Goal: Feedback & Contribution: Submit feedback/report problem

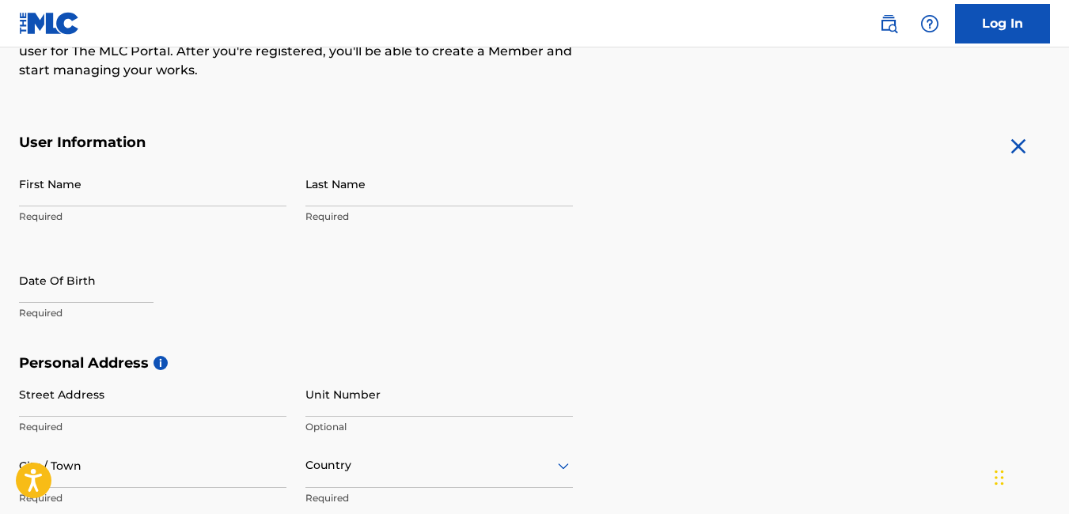
click at [177, 194] on input "First Name" at bounding box center [153, 183] width 268 height 45
type input "[PERSON_NAME]"
type input "Lot 99 Elisha Crescent Royale Place Estate Royale Place Estate,Spanish Town, St…"
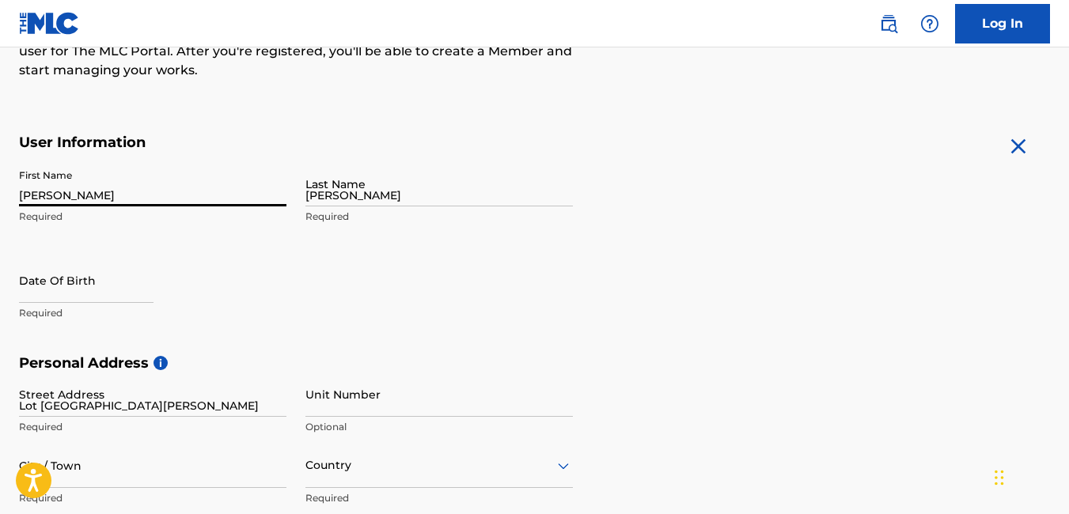
type input "spanish town"
type input "Jamaica"
type input "[Outside US, Canada]"
type input "1876"
type input "1"
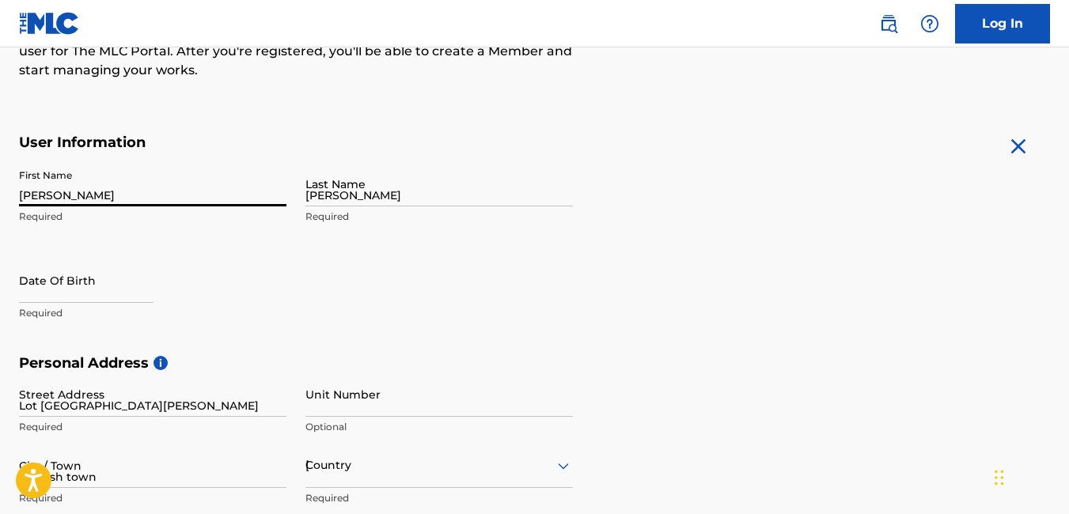
type input "876"
type input "4681334"
type input "[EMAIL_ADDRESS][DOMAIN_NAME]"
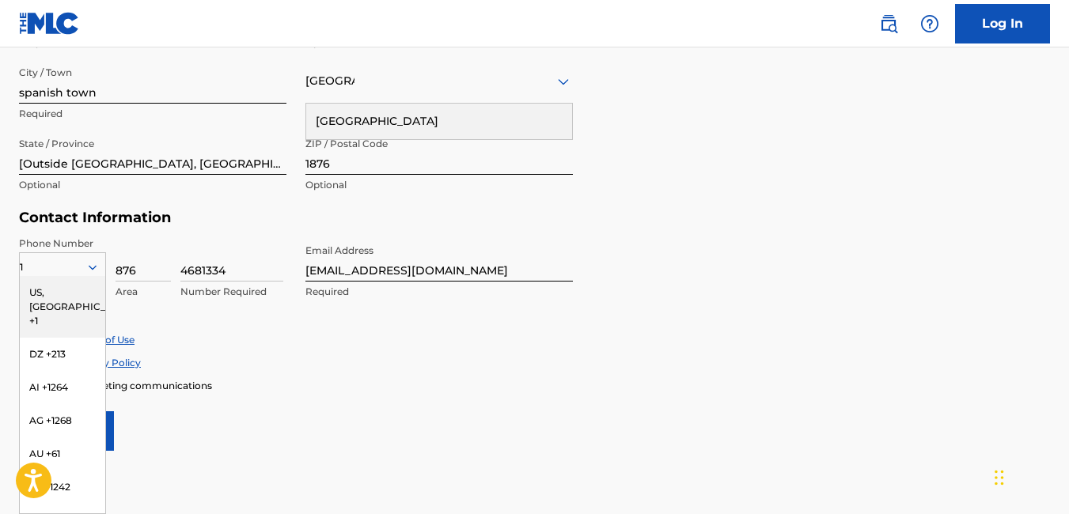
click at [719, 200] on div "Personal Address i Street Address Lot 99 Elisha Crescent Royale Place Estate Ro…" at bounding box center [534, 90] width 1031 height 240
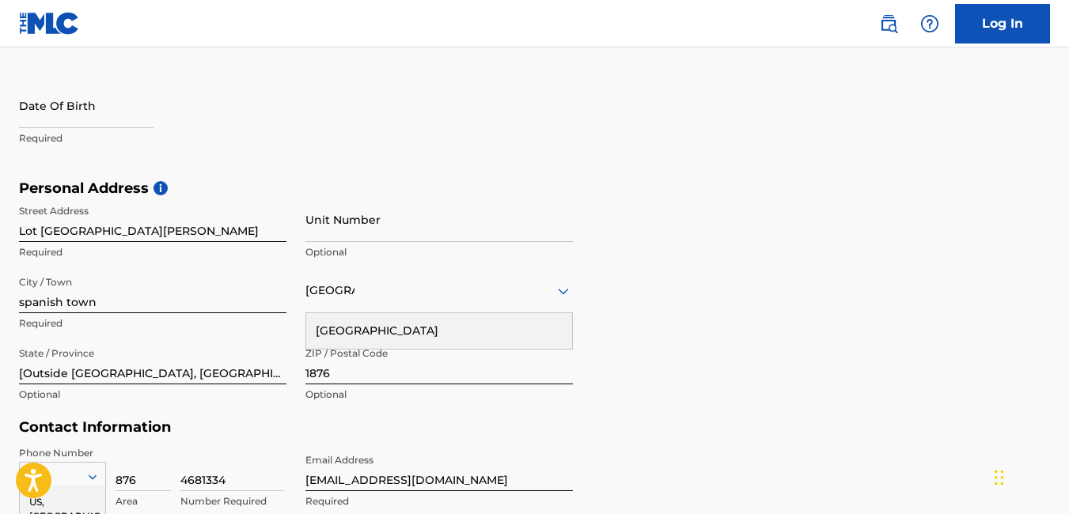
scroll to position [385, 0]
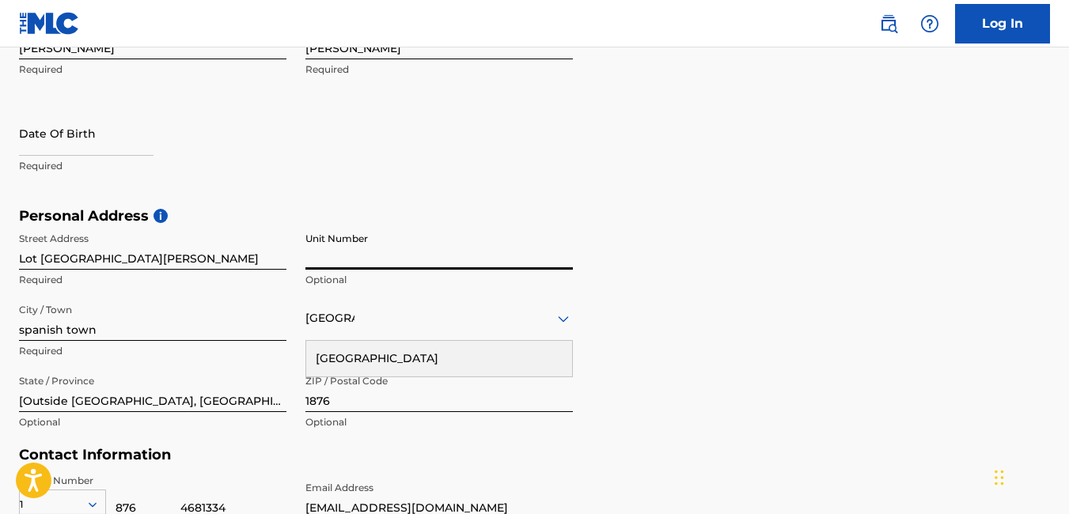
click at [332, 252] on input "Unit Number" at bounding box center [440, 247] width 268 height 45
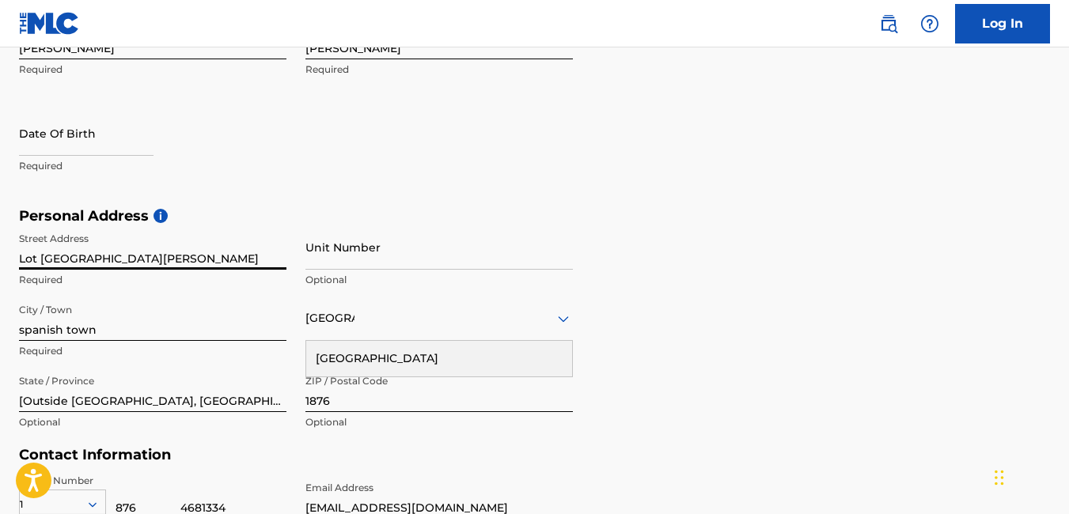
scroll to position [0, 355]
drag, startPoint x: 257, startPoint y: 260, endPoint x: 332, endPoint y: 260, distance: 75.2
click at [332, 260] on div "Street Address Lot 99 Elisha Crescent Royale Place Estate Royale Place Estate,S…" at bounding box center [296, 332] width 554 height 214
type input "Lot 99 Elisha Crescent Royale Place Estate"
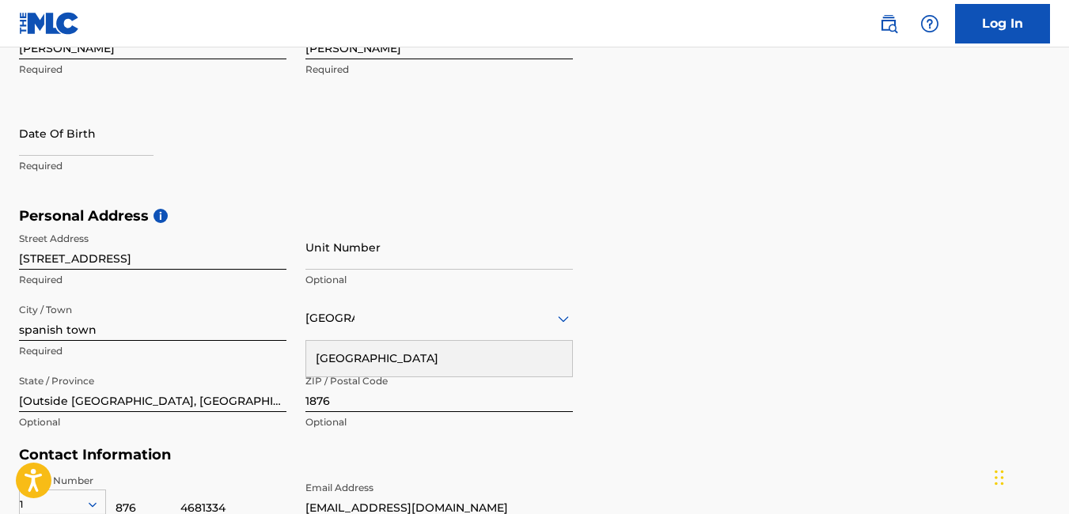
click at [686, 258] on div "Personal Address i Street Address Lot 99 Elisha Crescent Royale Place Estate Re…" at bounding box center [534, 327] width 1031 height 240
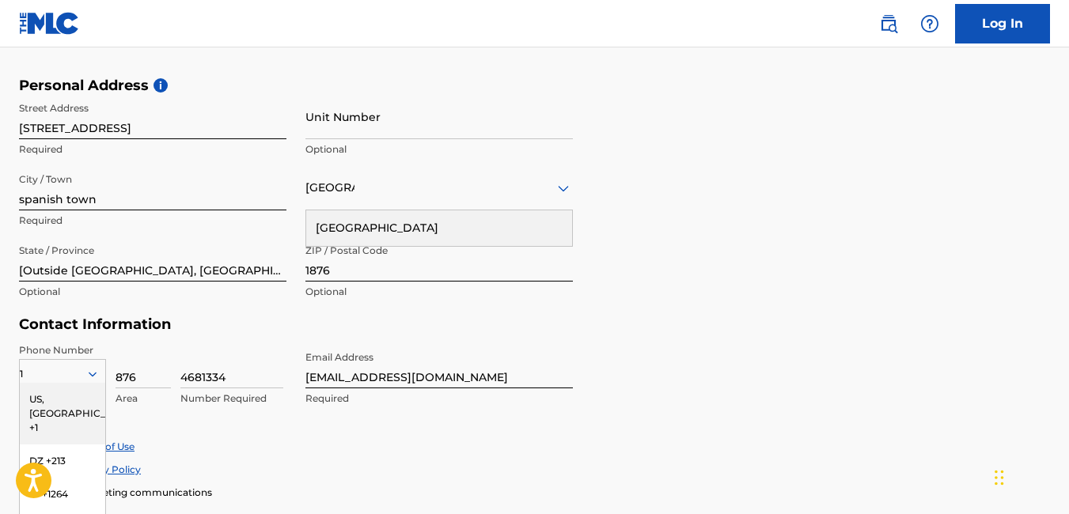
scroll to position [543, 0]
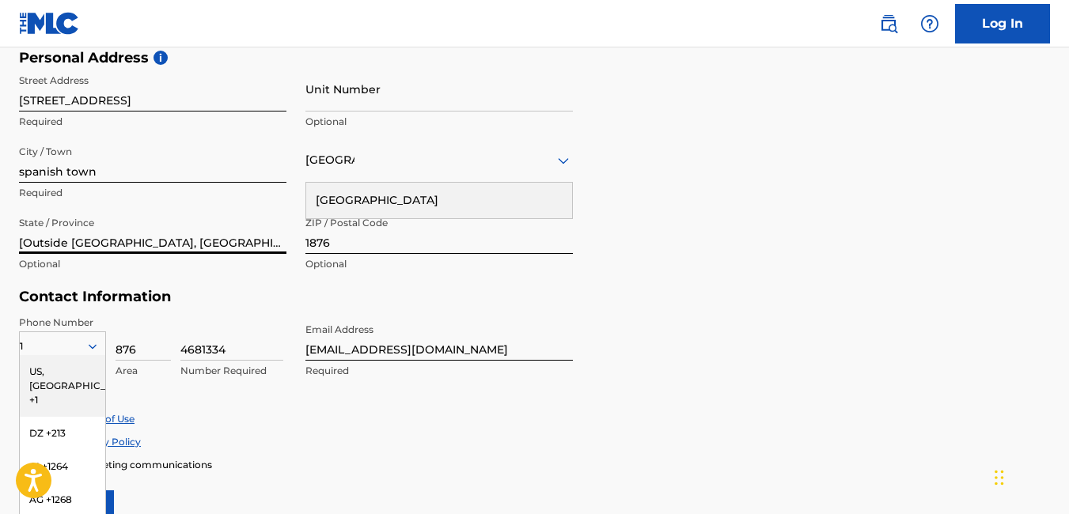
click at [172, 241] on input "[Outside US, Canada]" at bounding box center [153, 231] width 268 height 45
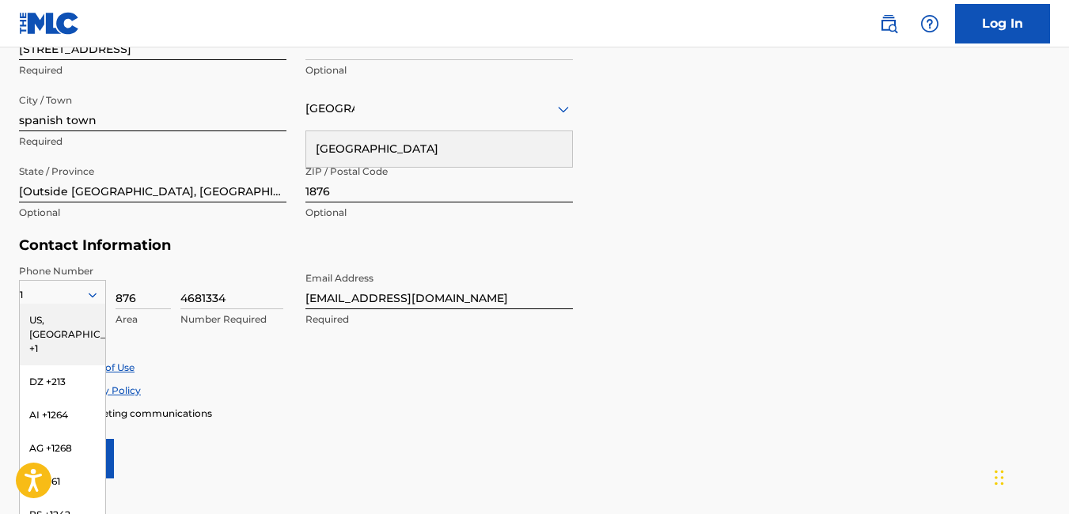
scroll to position [622, 0]
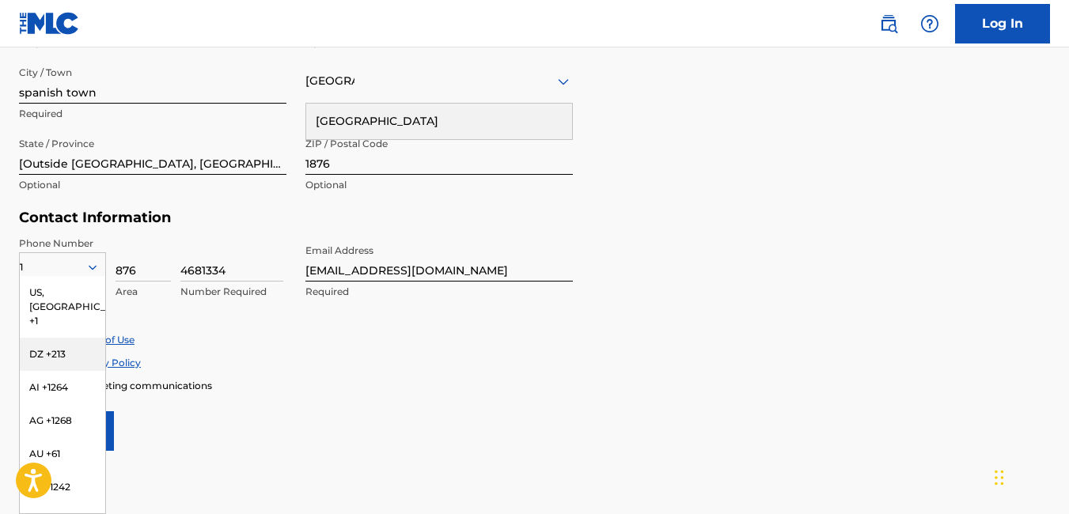
click at [694, 212] on form "User Information First Name Garreth Required Last Name Smith Required Date Of B…" at bounding box center [534, 100] width 1031 height 702
click at [206, 348] on div "Accept Terms of Use Accept Privacy Policy Enroll in marketing communications" at bounding box center [534, 362] width 1031 height 59
click at [245, 226] on h5 "Contact Information" at bounding box center [296, 218] width 554 height 18
click at [153, 266] on input "876" at bounding box center [143, 259] width 55 height 45
click at [159, 260] on input "876" at bounding box center [143, 259] width 55 height 45
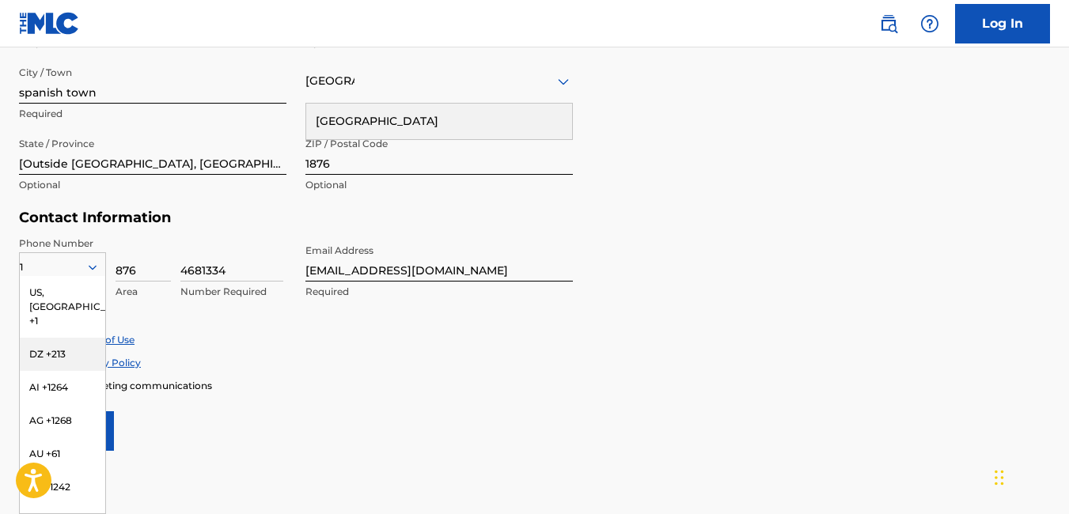
click at [276, 230] on div "Contact Information Phone Number 1 US, CA +1 DZ +213 AI +1264 AG +1268 AU +61 B…" at bounding box center [296, 271] width 554 height 124
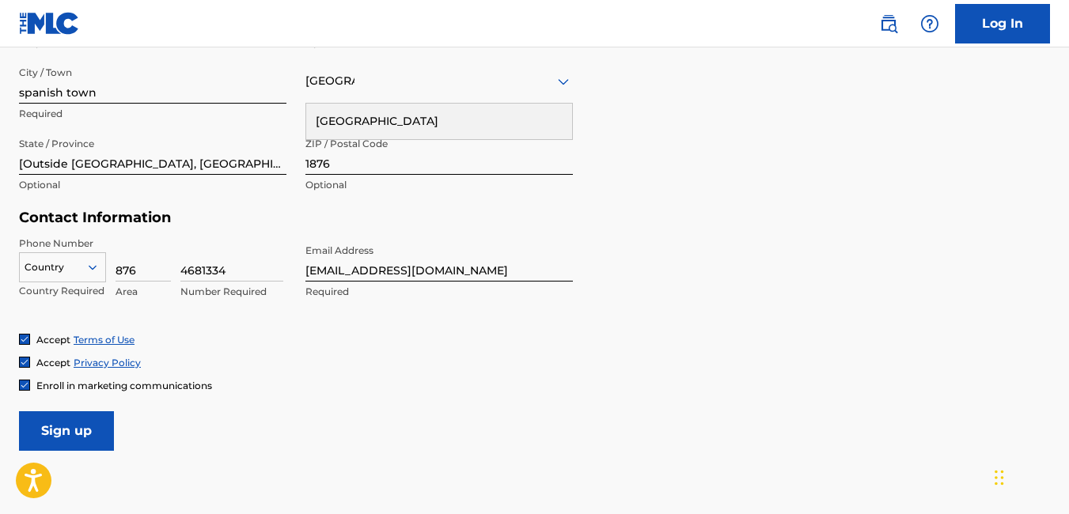
click at [99, 269] on icon at bounding box center [92, 267] width 14 height 14
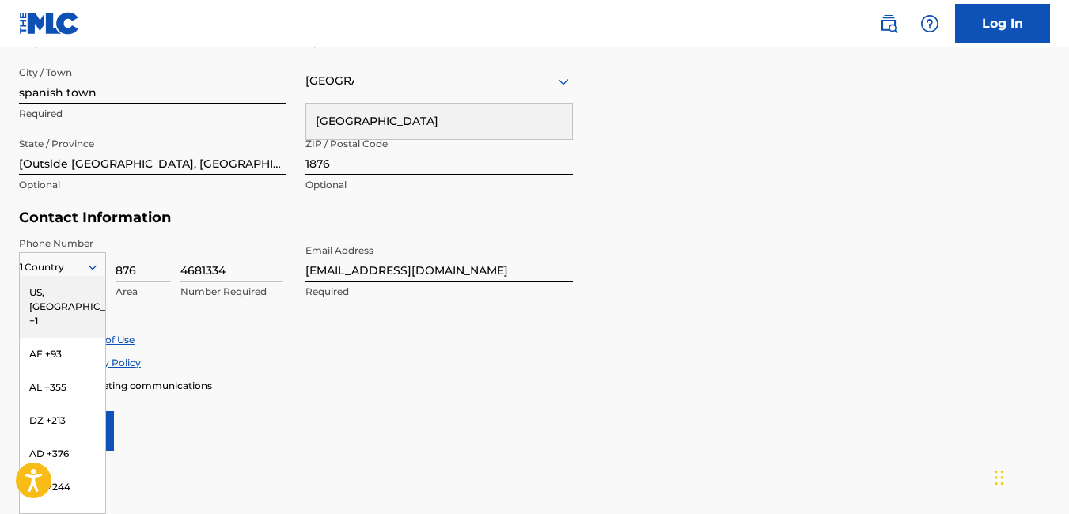
click at [70, 265] on div "1" at bounding box center [62, 267] width 85 height 17
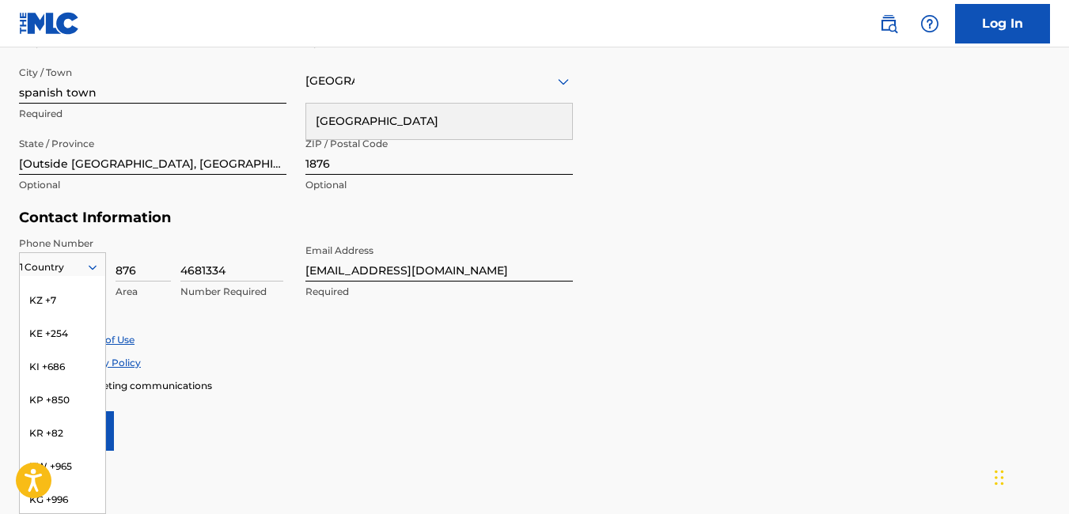
scroll to position [3087, 0]
click at [77, 347] on div "JM +1876" at bounding box center [62, 359] width 85 height 33
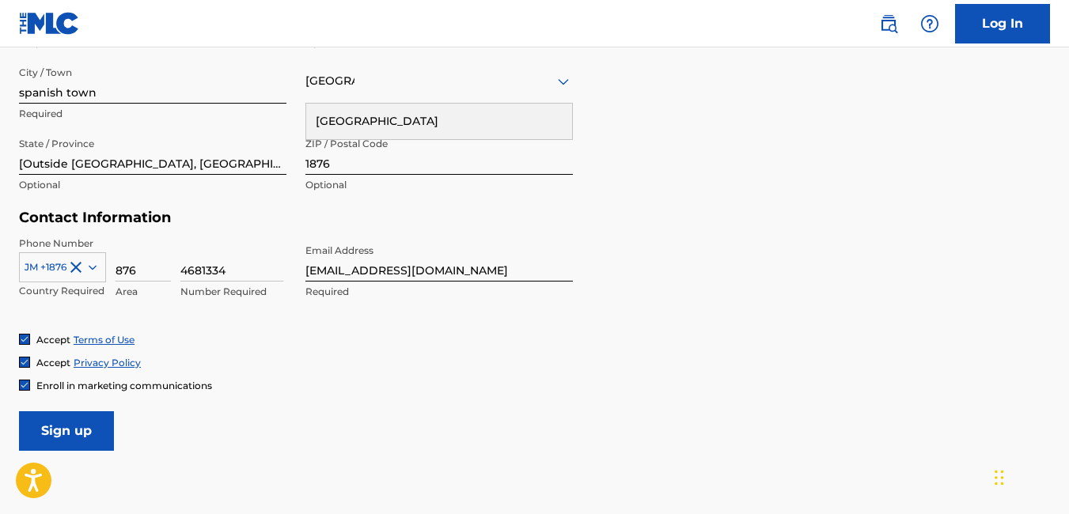
click at [160, 313] on div "Phone Number JM +1876 Country Required 876 Area 4681334 Number Required Email A…" at bounding box center [296, 285] width 554 height 97
click at [142, 269] on input "876" at bounding box center [143, 259] width 55 height 45
click at [85, 312] on div "Phone Number JM +1876 Country Required 876 Area 4681334 Number Required Email A…" at bounding box center [296, 285] width 554 height 97
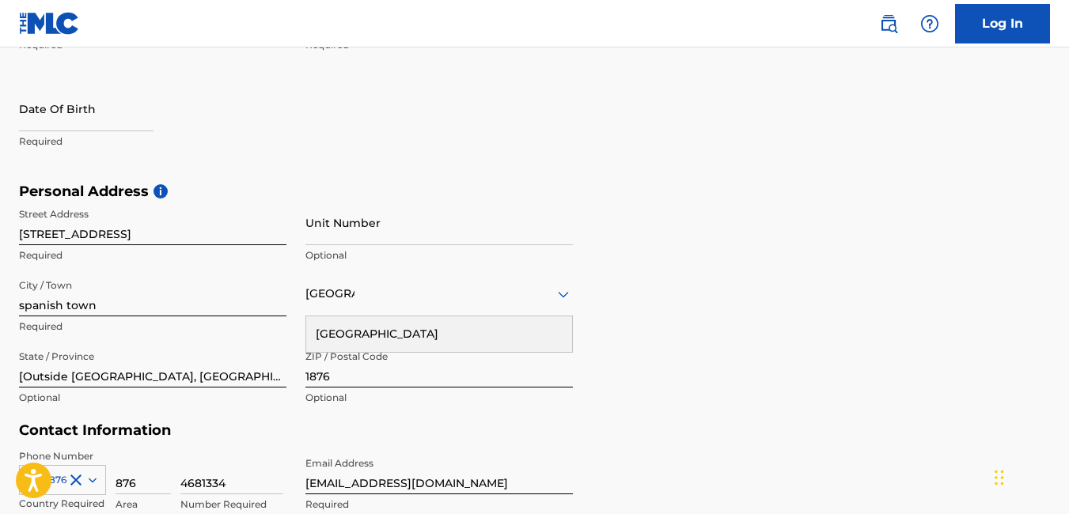
scroll to position [306, 0]
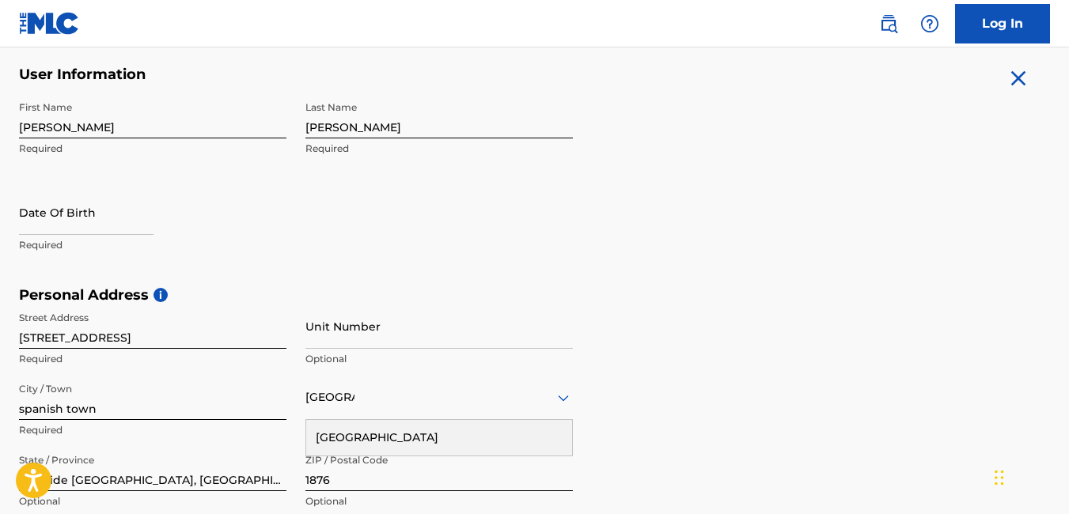
click at [387, 331] on input "Unit Number" at bounding box center [440, 326] width 268 height 45
select select "8"
select select "2025"
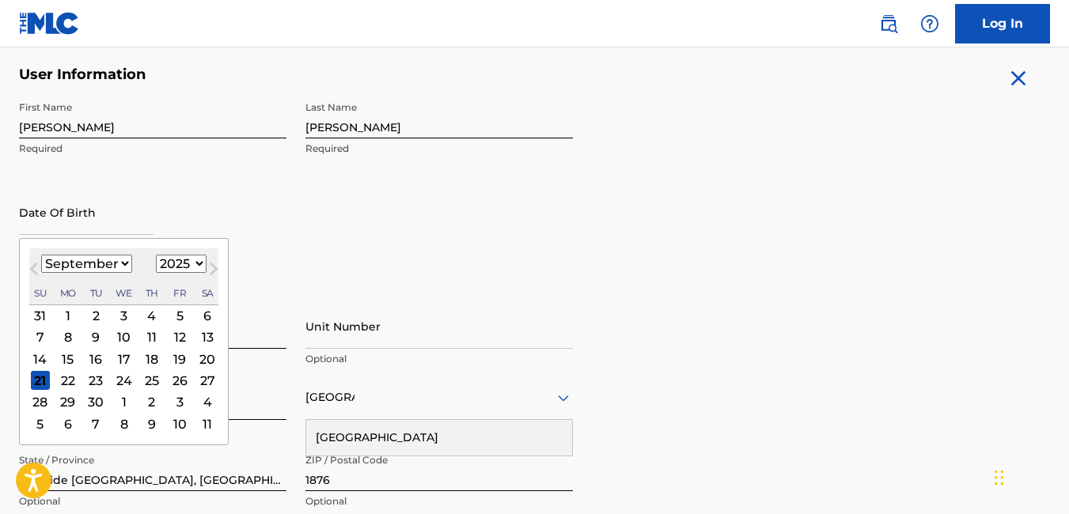
click at [90, 214] on input "text" at bounding box center [86, 212] width 135 height 45
click at [123, 260] on select "January February March April May June July August September October November De…" at bounding box center [86, 264] width 91 height 18
select select "11"
click at [41, 255] on select "January February March April May June July August September October November De…" at bounding box center [86, 264] width 91 height 18
click at [191, 258] on select "1899 1900 1901 1902 1903 1904 1905 1906 1907 1908 1909 1910 1911 1912 1913 1914…" at bounding box center [181, 264] width 51 height 18
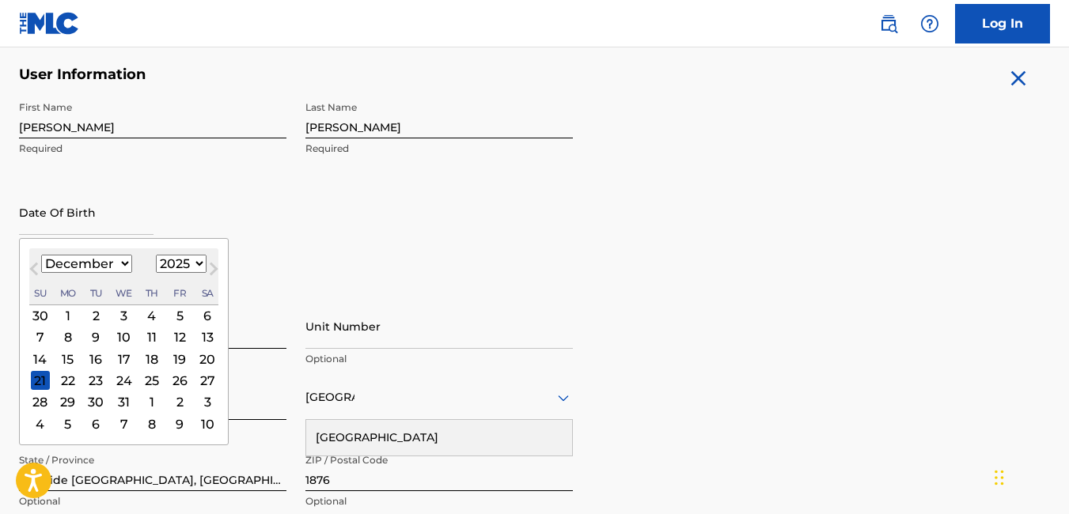
select select "1987"
click at [156, 255] on select "1899 1900 1901 1902 1903 1904 1905 1906 1907 1908 1909 1910 1911 1912 1913 1914…" at bounding box center [181, 264] width 51 height 18
click at [154, 340] on div "10" at bounding box center [151, 337] width 19 height 19
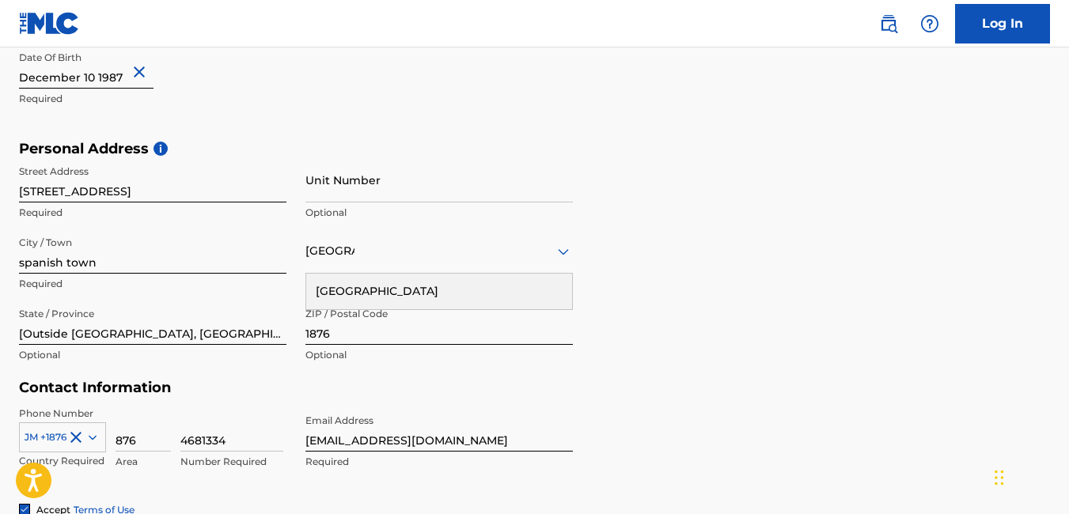
scroll to position [464, 0]
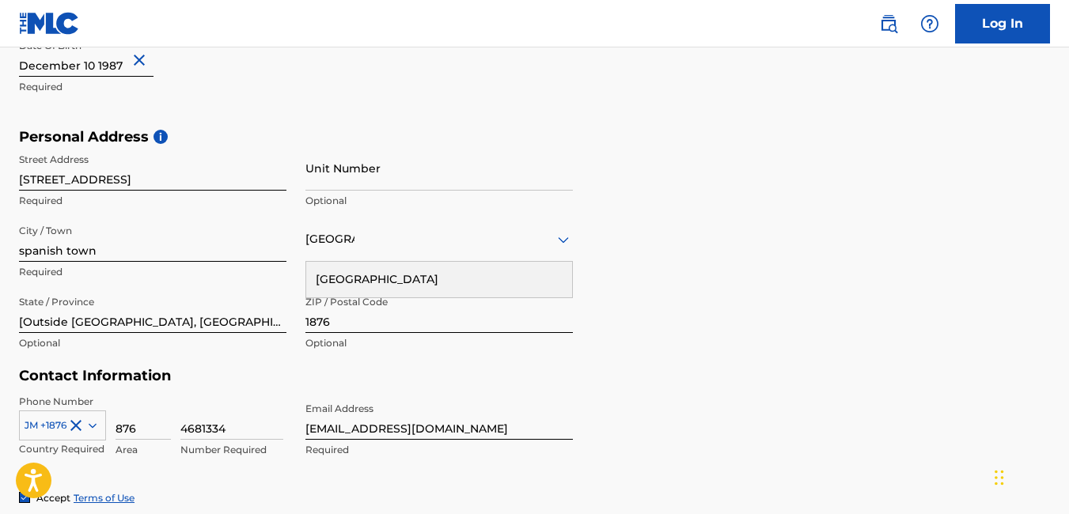
click at [681, 270] on div "Personal Address i Street Address Lot 99 Elisha Crescent Royale Place Estate Re…" at bounding box center [534, 248] width 1031 height 240
click at [221, 325] on input "[Outside US, Canada]" at bounding box center [153, 310] width 268 height 45
click at [614, 317] on div "Personal Address i Street Address Lot 99 Elisha Crescent Royale Place Estate Re…" at bounding box center [534, 248] width 1031 height 240
click at [700, 338] on div "Personal Address i Street Address Lot 99 Elisha Crescent Royale Place Estate Re…" at bounding box center [534, 248] width 1031 height 240
click at [659, 347] on div "Personal Address i Street Address Lot 99 Elisha Crescent Royale Place Estate Re…" at bounding box center [534, 248] width 1031 height 240
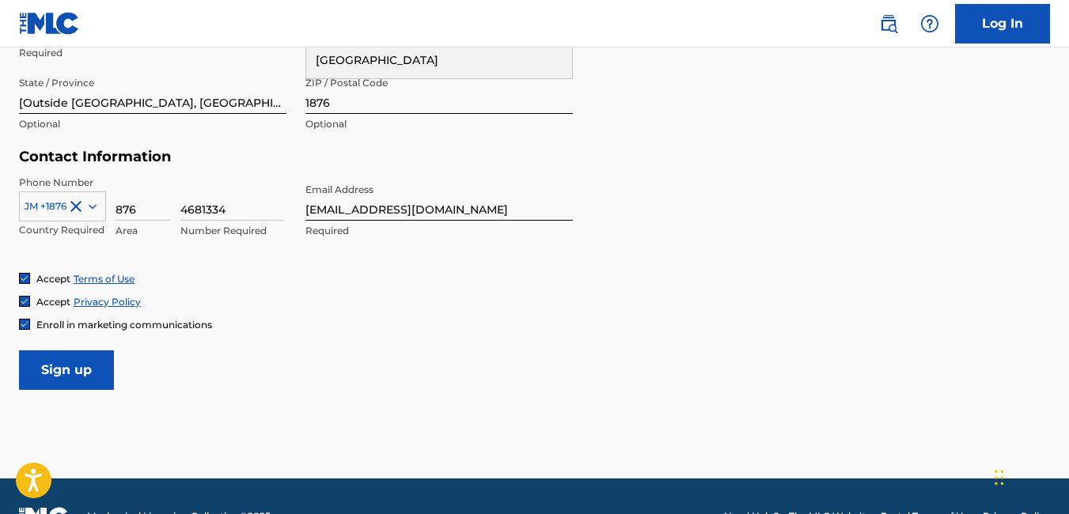
scroll to position [701, 0]
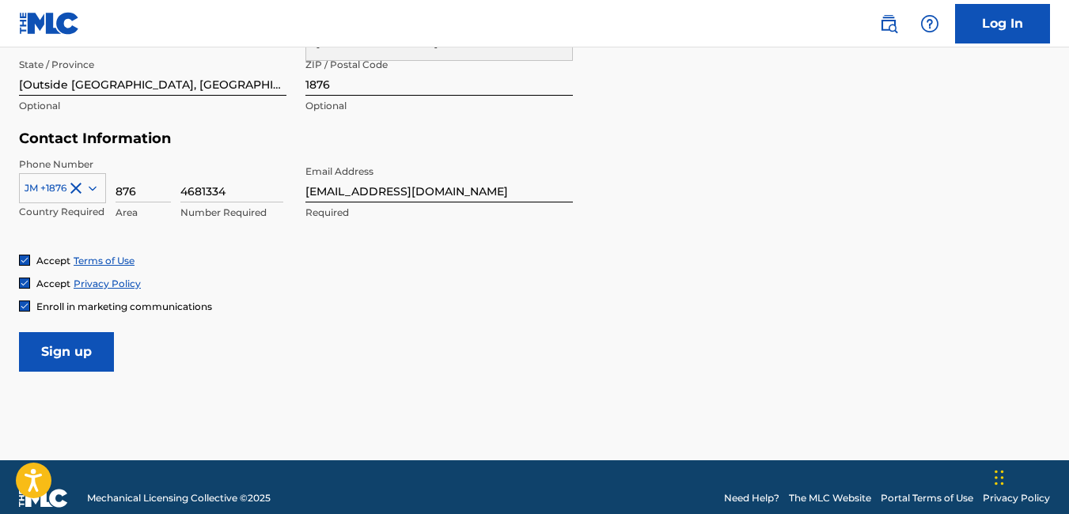
click at [260, 184] on input "4681334" at bounding box center [231, 180] width 103 height 45
type input "4"
type input "5430075"
click at [656, 176] on form "User Information First Name Garreth Required Last Name Smith Required Date Of B…" at bounding box center [534, 21] width 1031 height 702
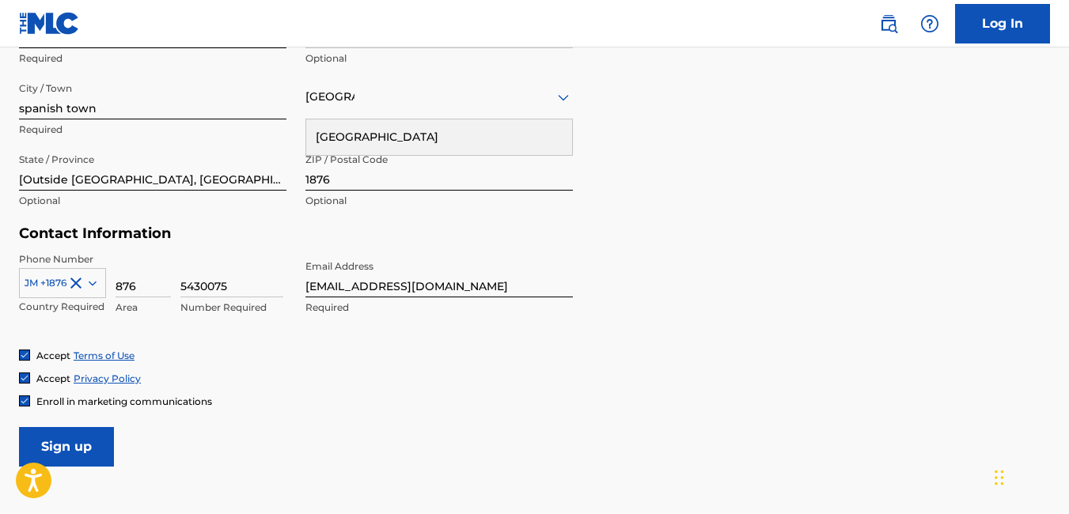
scroll to position [622, 0]
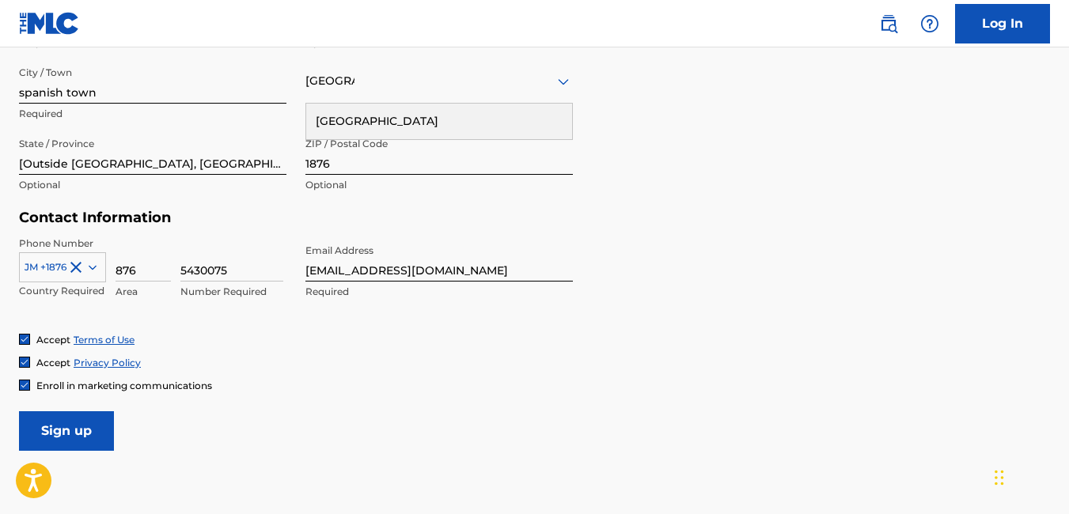
click at [28, 384] on img at bounding box center [24, 385] width 9 height 9
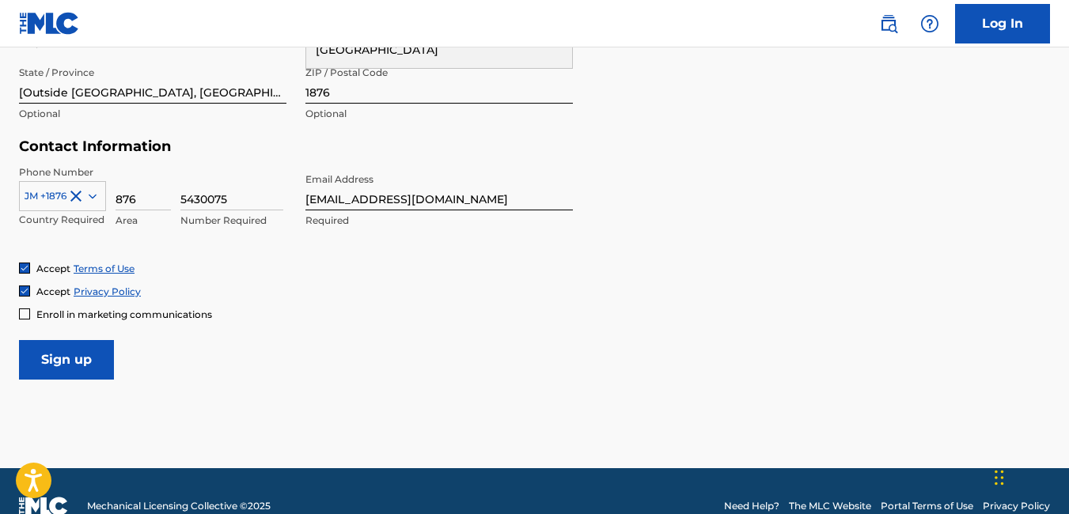
scroll to position [701, 0]
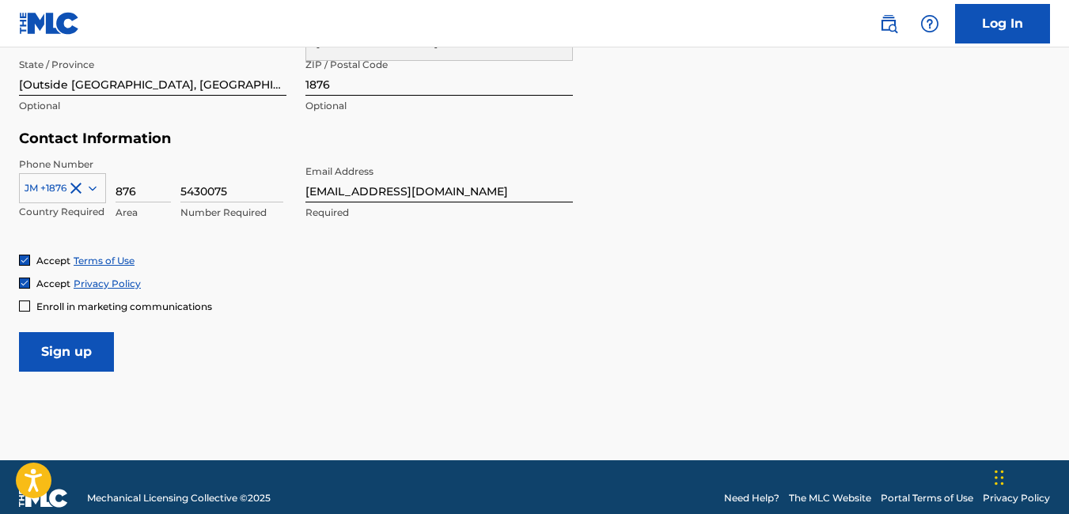
click at [92, 362] on input "Sign up" at bounding box center [66, 352] width 95 height 40
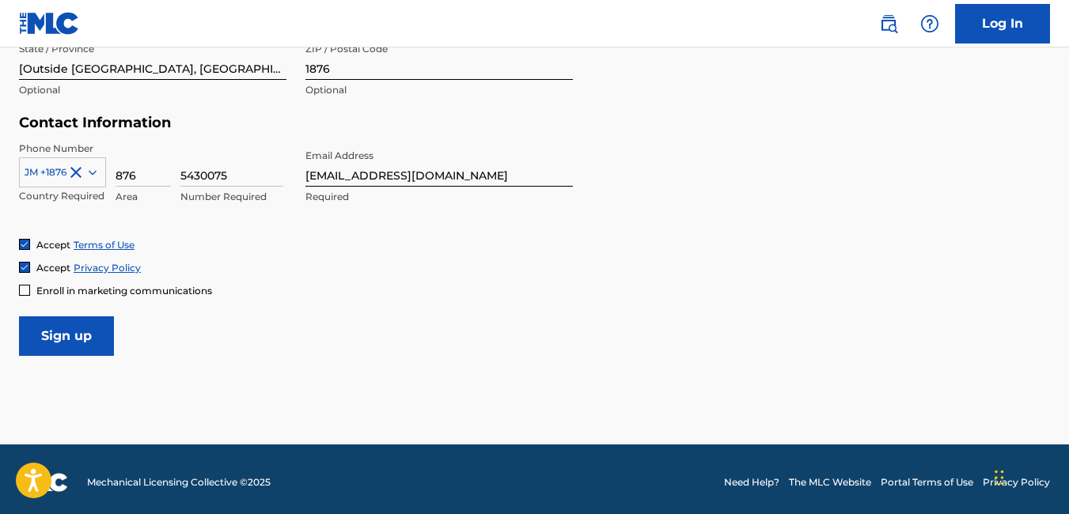
scroll to position [723, 0]
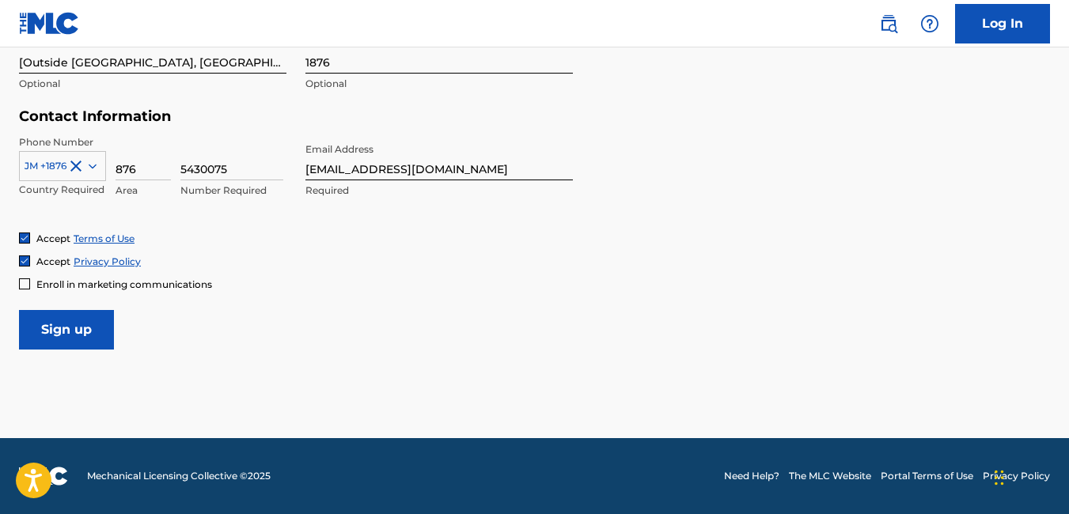
click at [102, 320] on input "Sign up" at bounding box center [66, 330] width 95 height 40
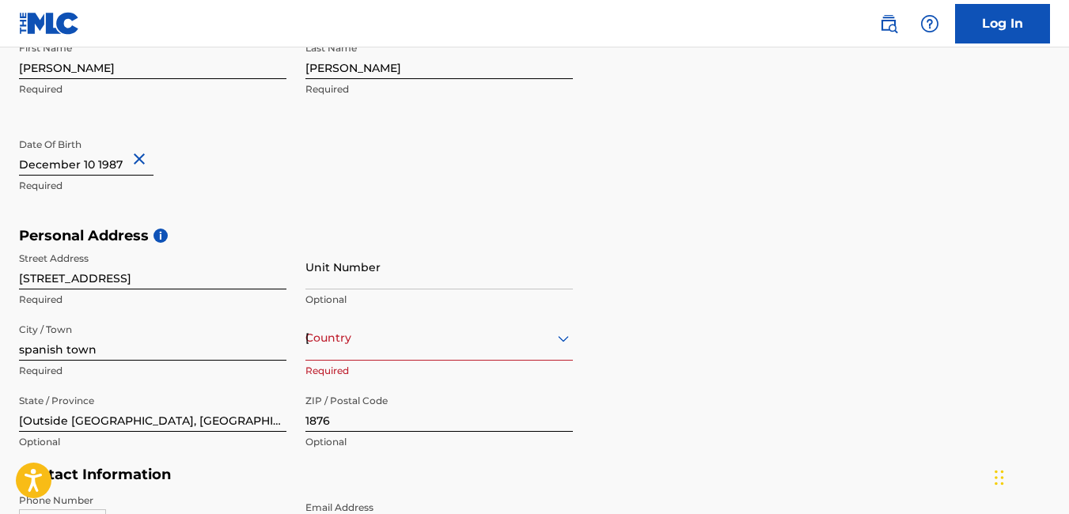
scroll to position [366, 0]
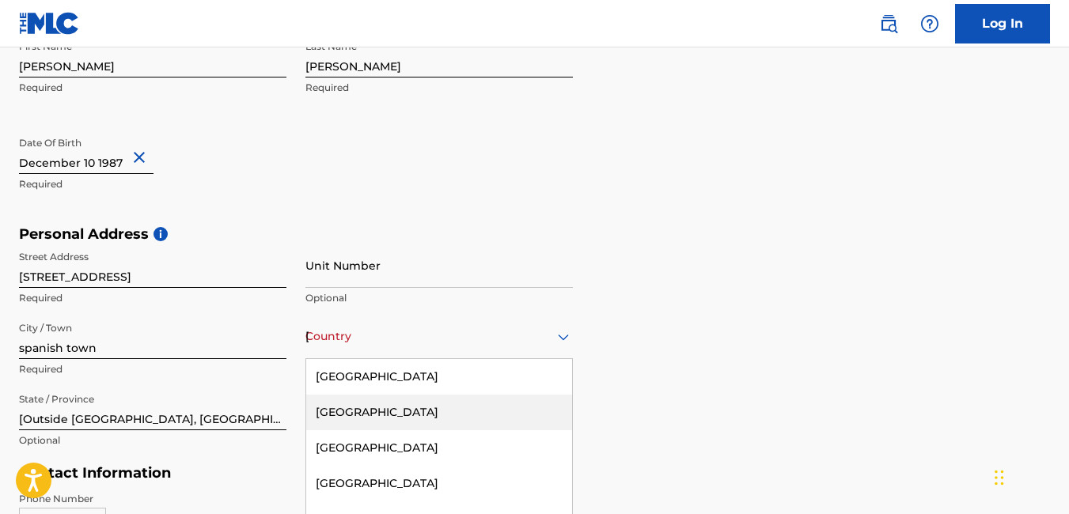
click at [412, 343] on div "223 results available. Use Up and Down to choose options, press Enter to select…" at bounding box center [440, 336] width 268 height 45
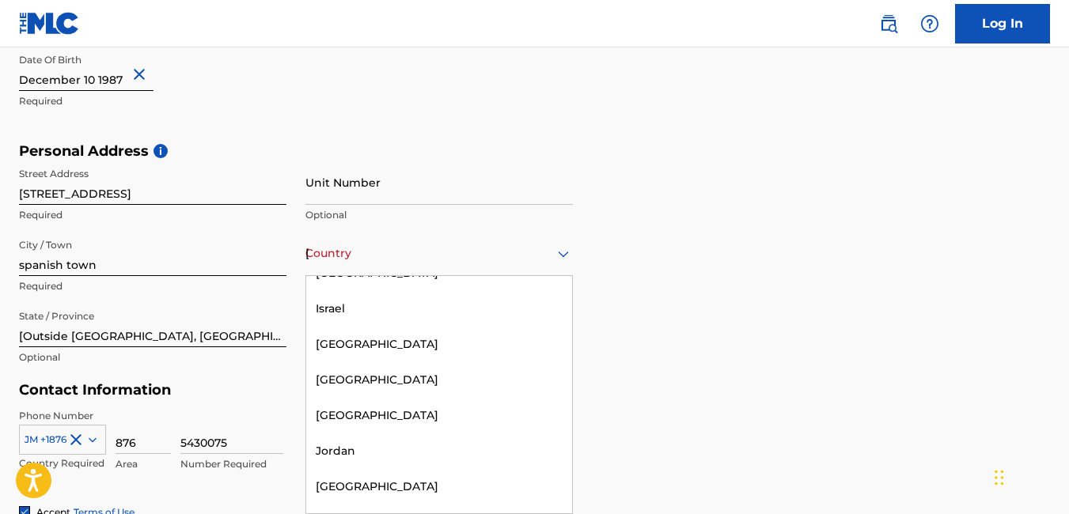
scroll to position [3403, 0]
click at [383, 361] on div "Jamaica" at bounding box center [439, 379] width 266 height 36
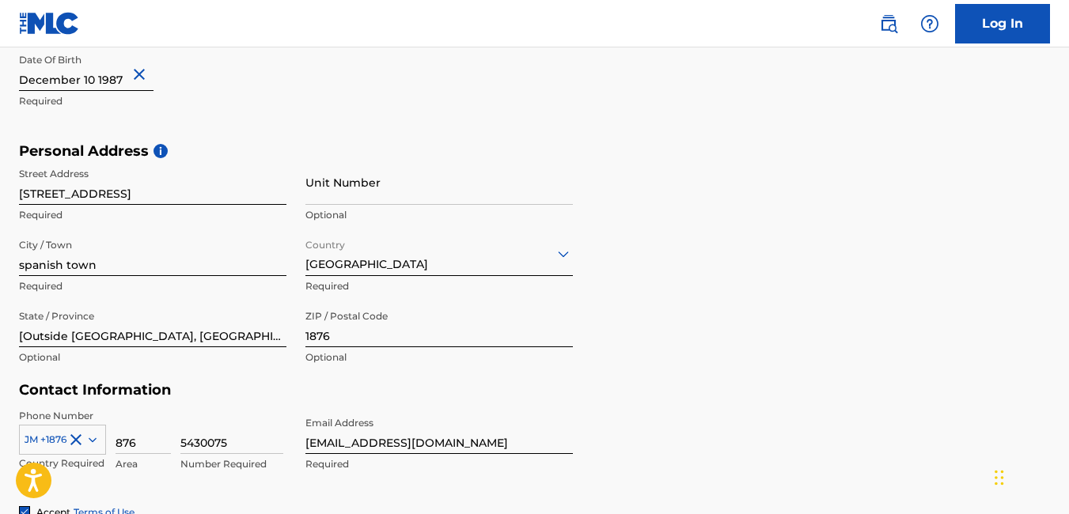
click at [734, 307] on div "Personal Address i Street Address Lot 99 Elisha Crescent Royale Place Estate Re…" at bounding box center [534, 262] width 1031 height 240
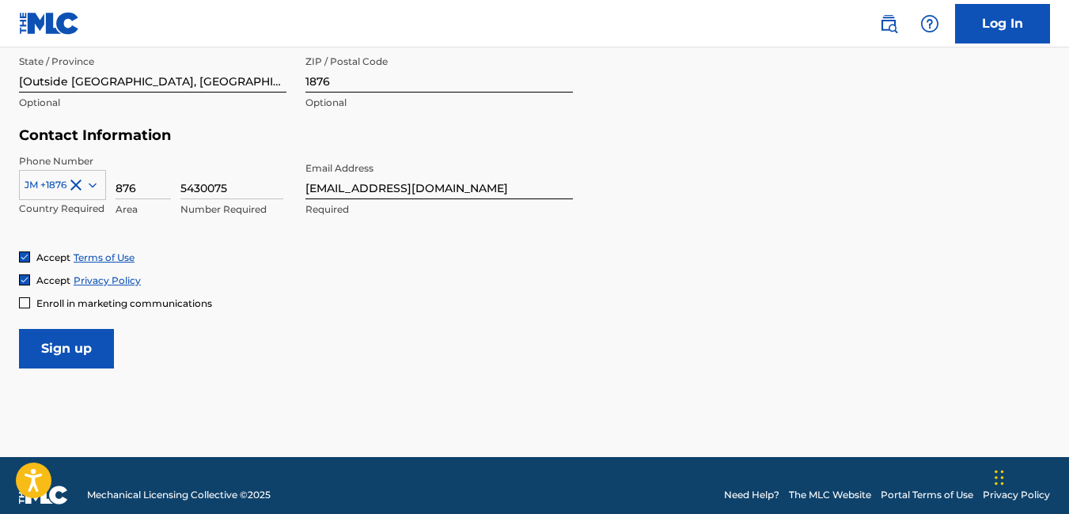
scroll to position [723, 0]
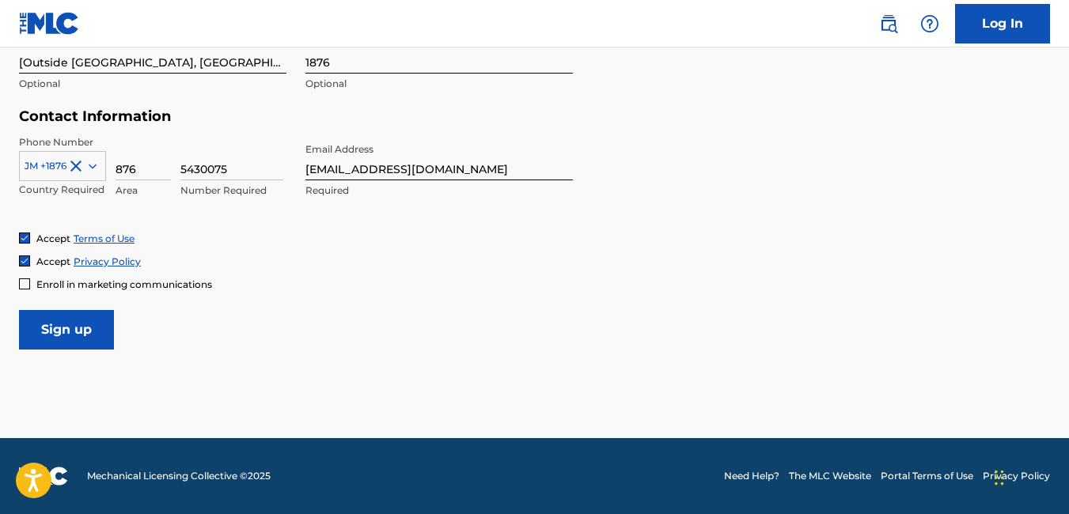
click at [94, 325] on input "Sign up" at bounding box center [66, 330] width 95 height 40
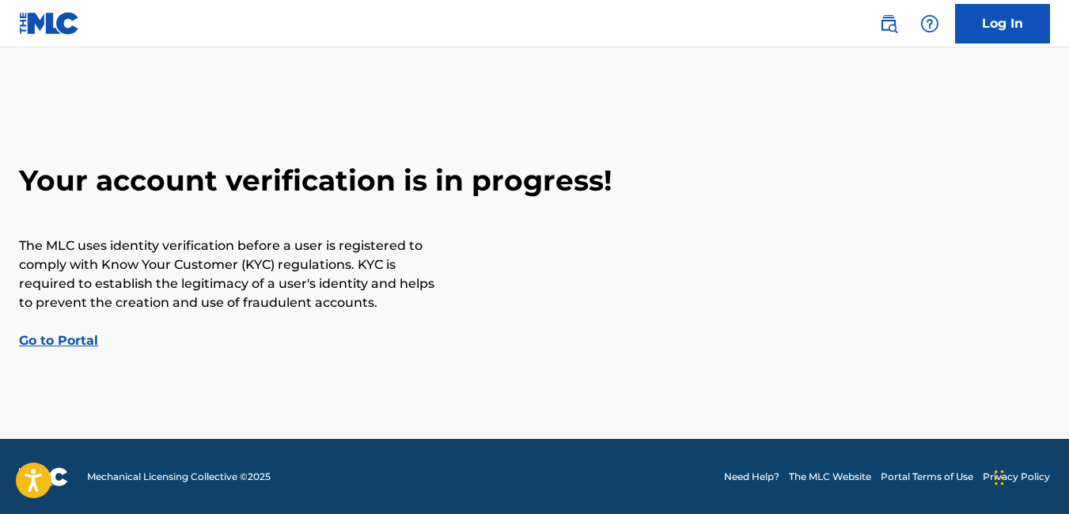
scroll to position [1, 0]
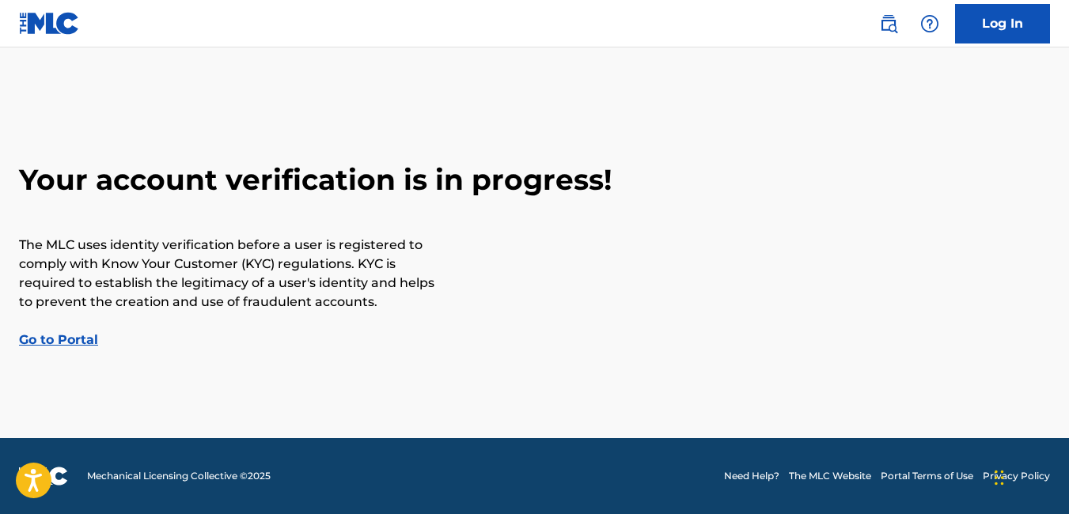
click at [59, 342] on link "Go to Portal" at bounding box center [58, 339] width 79 height 15
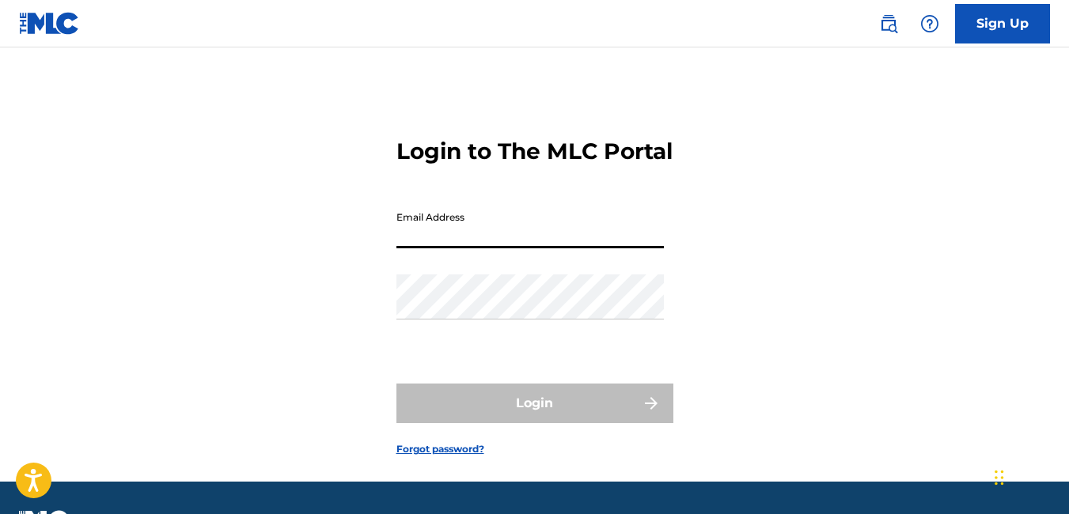
click at [425, 249] on input "Email Address" at bounding box center [531, 225] width 268 height 45
type input "[EMAIL_ADDRESS][DOMAIN_NAME]"
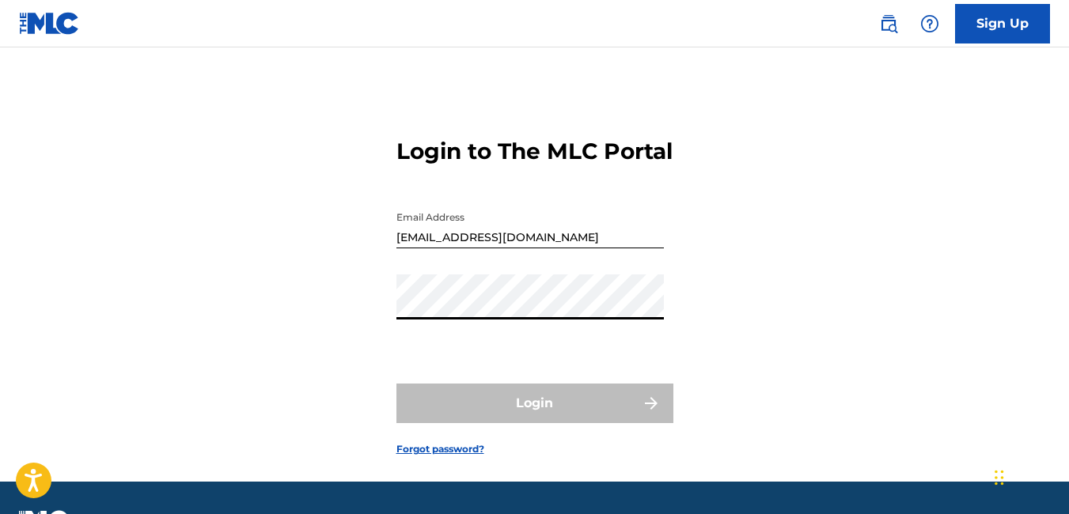
click at [750, 193] on div "Login to The MLC Portal Email Address rippasproduction@gmail.com Password Login…" at bounding box center [534, 284] width 1069 height 395
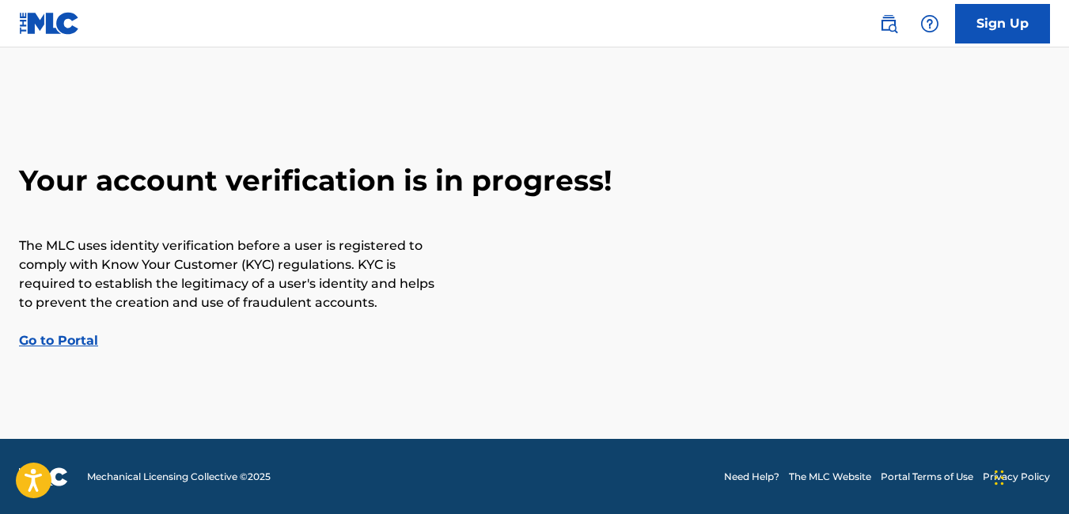
scroll to position [1, 0]
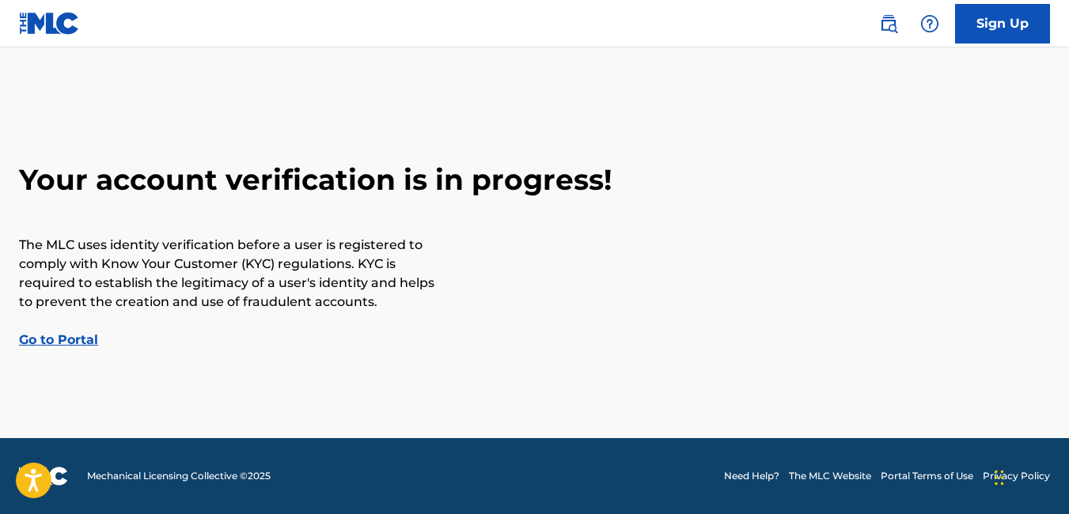
drag, startPoint x: 31, startPoint y: 348, endPoint x: 54, endPoint y: 345, distance: 23.2
click at [32, 348] on div "Your account verification is in progress! The MLC uses identity verification be…" at bounding box center [534, 256] width 1069 height 188
click at [57, 339] on link "Go to Portal" at bounding box center [58, 339] width 79 height 15
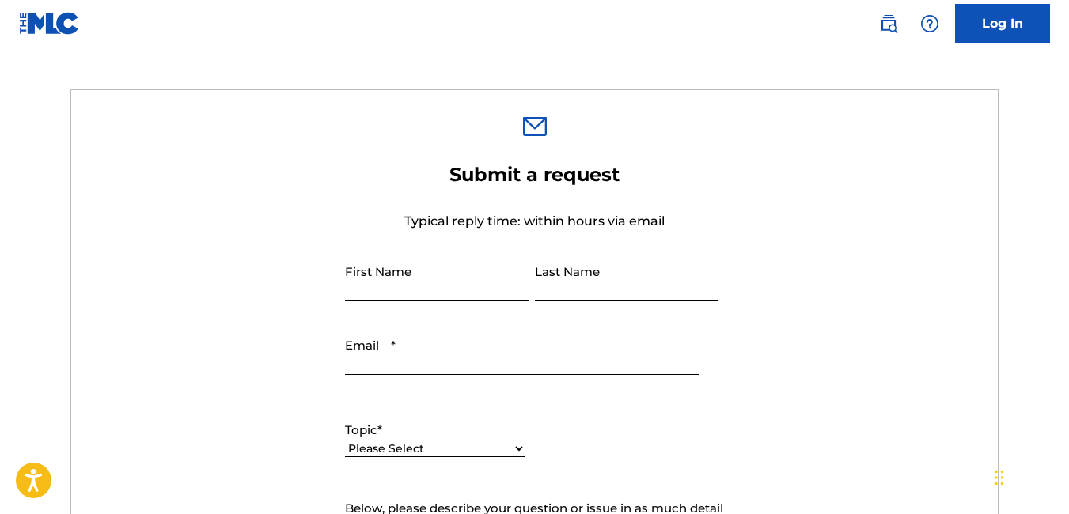
scroll to position [237, 0]
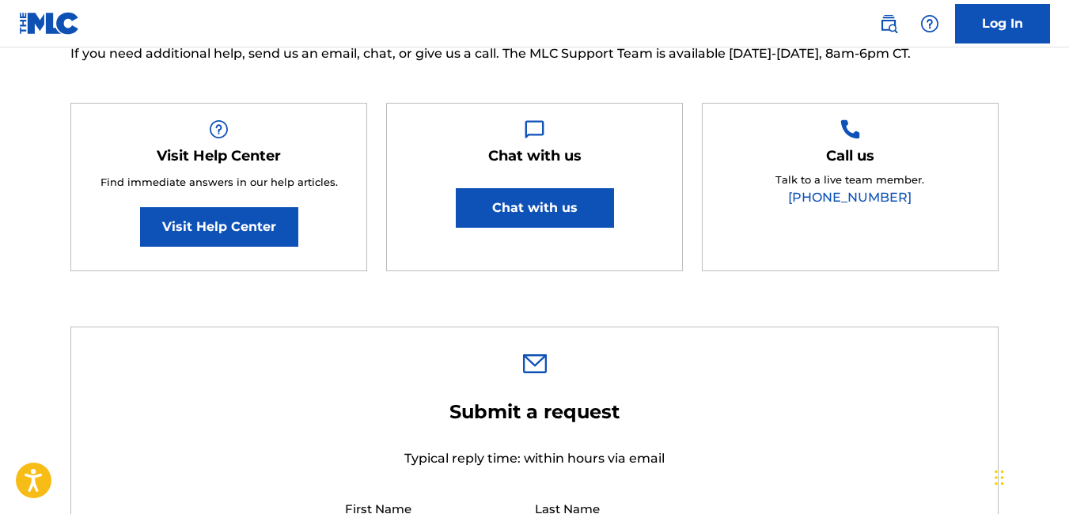
click at [566, 207] on button "Chat with us" at bounding box center [535, 208] width 158 height 40
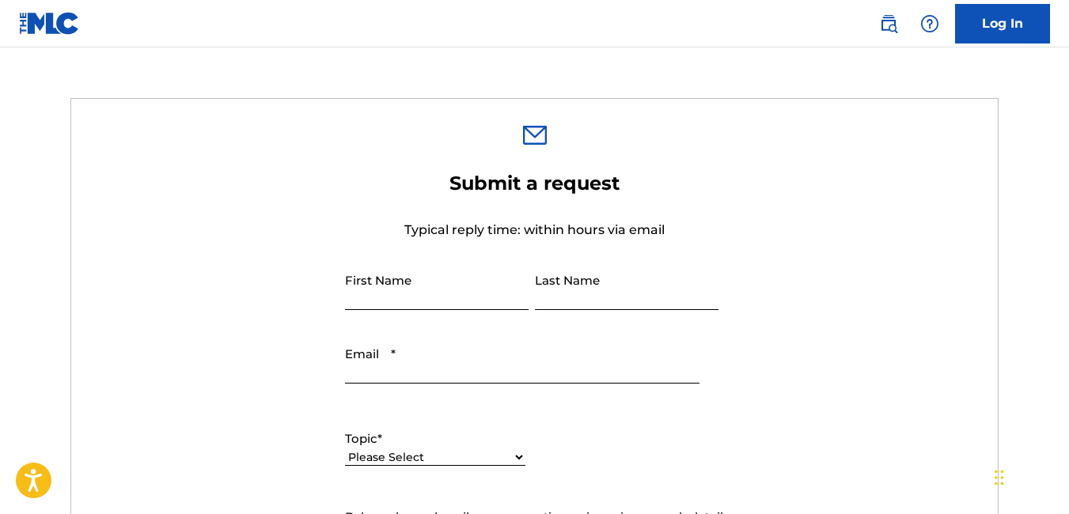
scroll to position [475, 0]
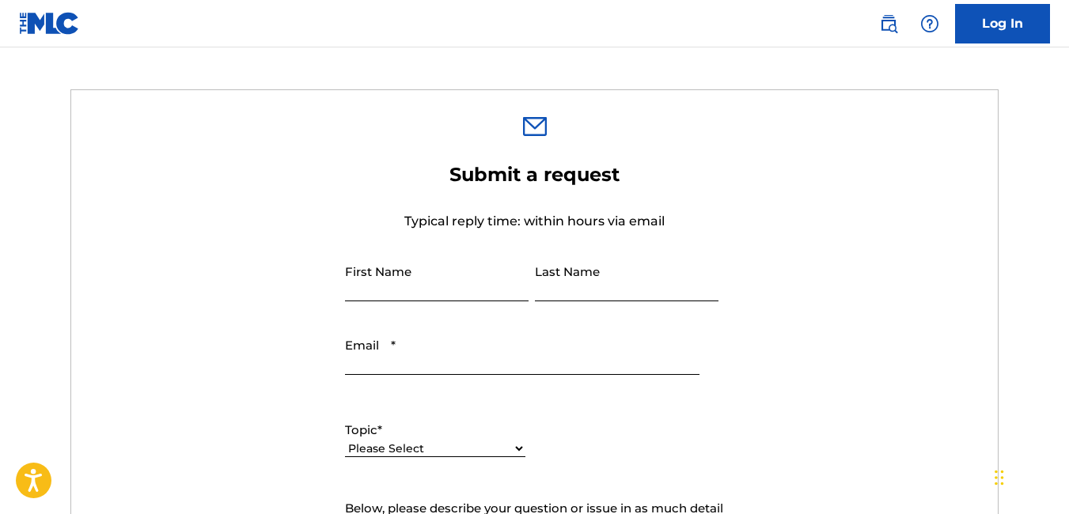
click at [424, 283] on input "First Name" at bounding box center [437, 278] width 184 height 45
type input "[PERSON_NAME]"
type input "[EMAIL_ADDRESS][DOMAIN_NAME]"
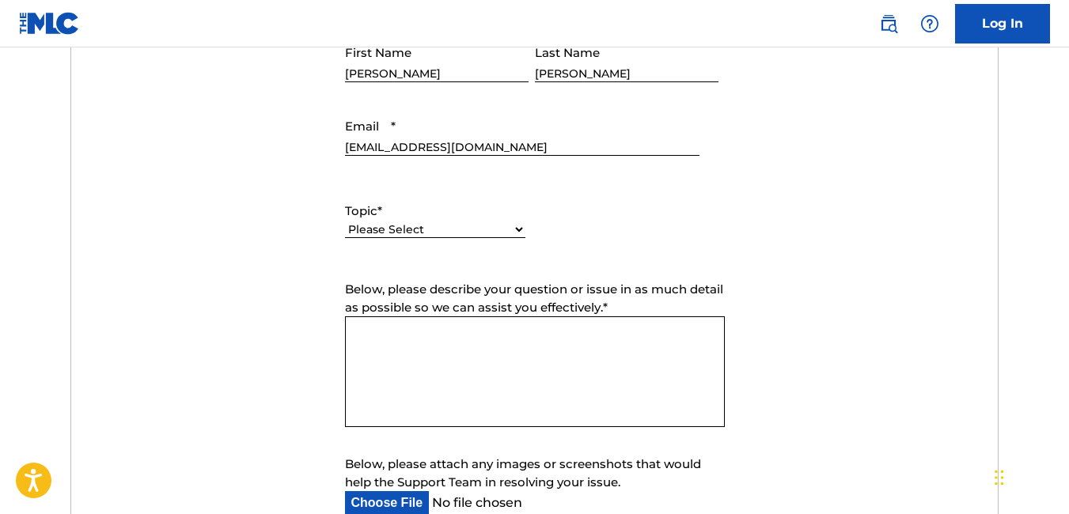
scroll to position [712, 0]
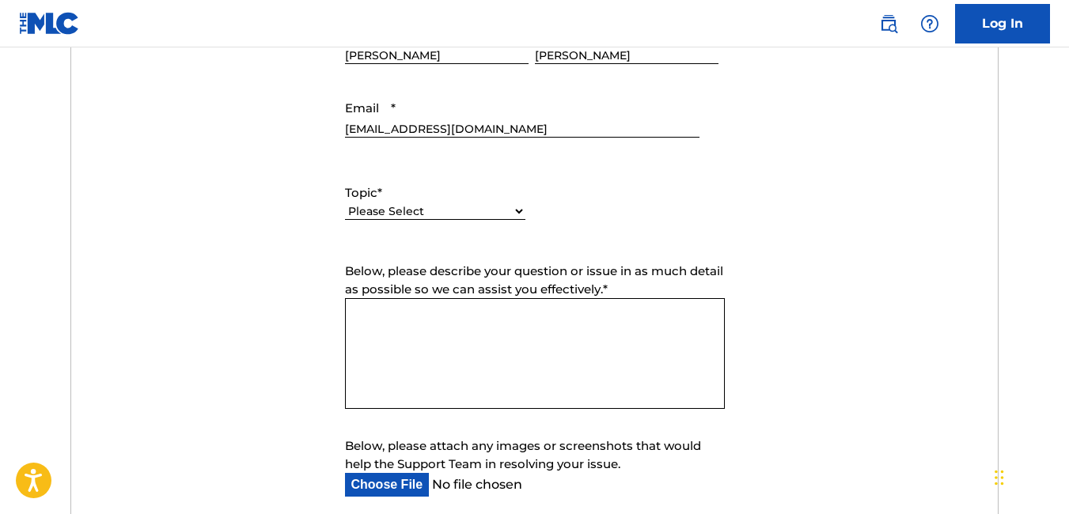
click at [431, 201] on label "Topic *" at bounding box center [435, 193] width 180 height 18
click at [431, 203] on select "Please Select I need help with my account I need help with managing my catalog …" at bounding box center [435, 211] width 180 height 17
click at [426, 211] on select "Please Select I need help with my account I need help with managing my catalog …" at bounding box center [435, 211] width 180 height 17
select select "I need help with my account"
click at [345, 203] on select "Please Select I need help with my account I need help with managing my catalog …" at bounding box center [435, 211] width 180 height 17
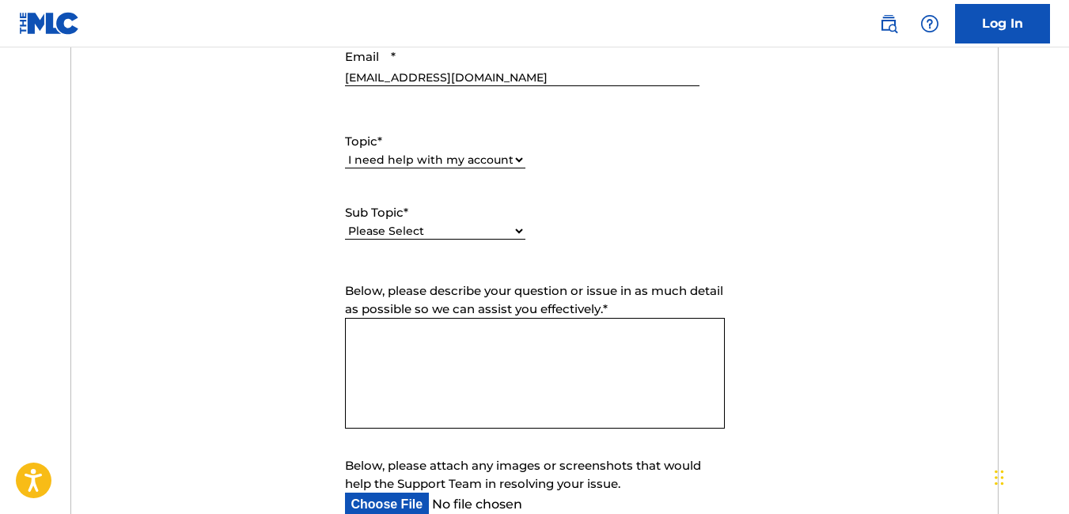
scroll to position [791, 0]
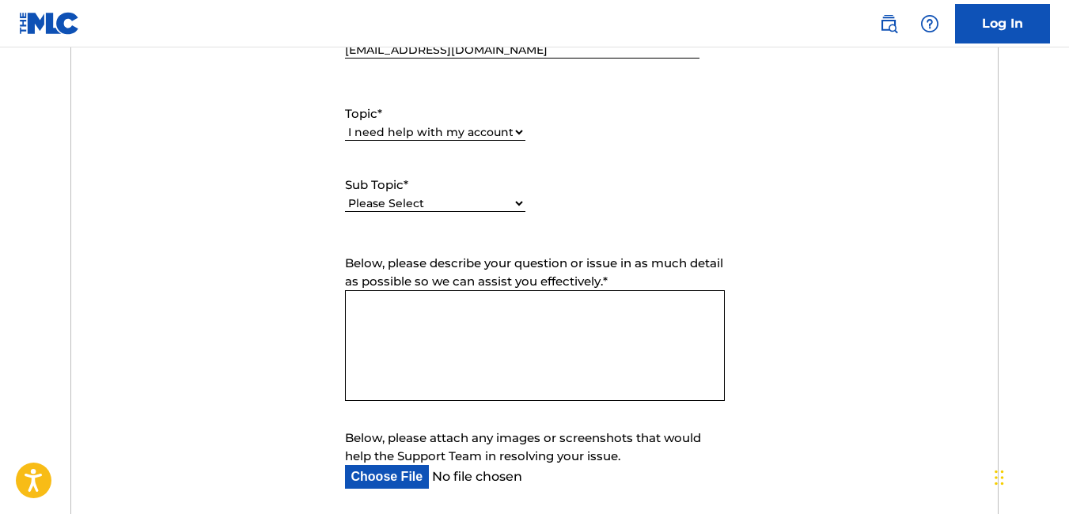
click at [475, 212] on div "Please Select I need help with my user account I can't log in to my user accoun…" at bounding box center [435, 212] width 180 height 36
click at [476, 203] on select "Please Select I need help with my user account I can't log in to my user accoun…" at bounding box center [435, 204] width 180 height 17
select select "I was not verified as a user"
click at [345, 196] on select "Please Select I need help with my user account I can't log in to my user accoun…" at bounding box center [435, 204] width 180 height 17
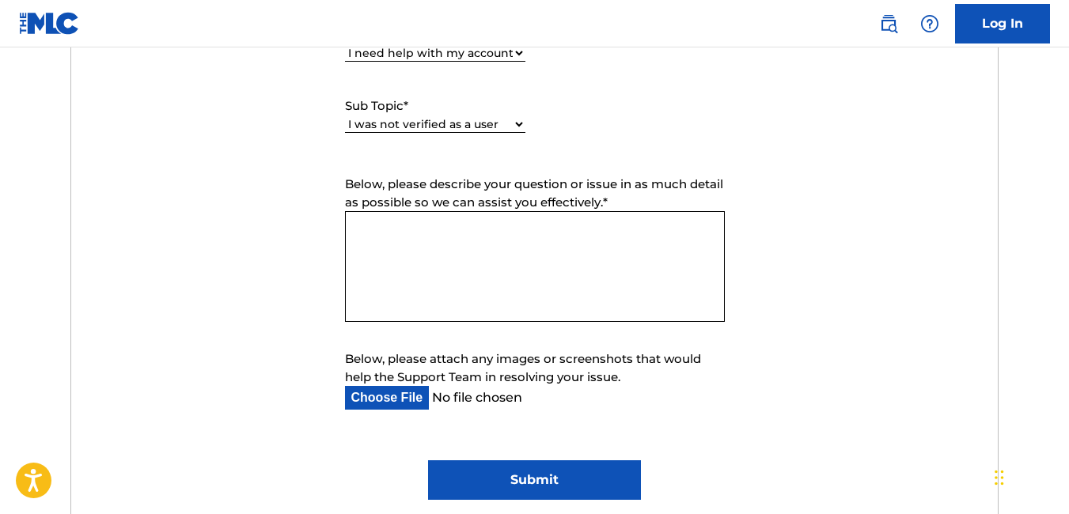
click at [491, 266] on textarea "Below, please describe your question or issue in as much detail as possible so …" at bounding box center [535, 266] width 380 height 111
type textarea "i"
type textarea "g"
type textarea "Good Day am i able to join your society i am from [DEMOGRAPHIC_DATA]"
click at [495, 466] on input "Submit" at bounding box center [534, 481] width 213 height 40
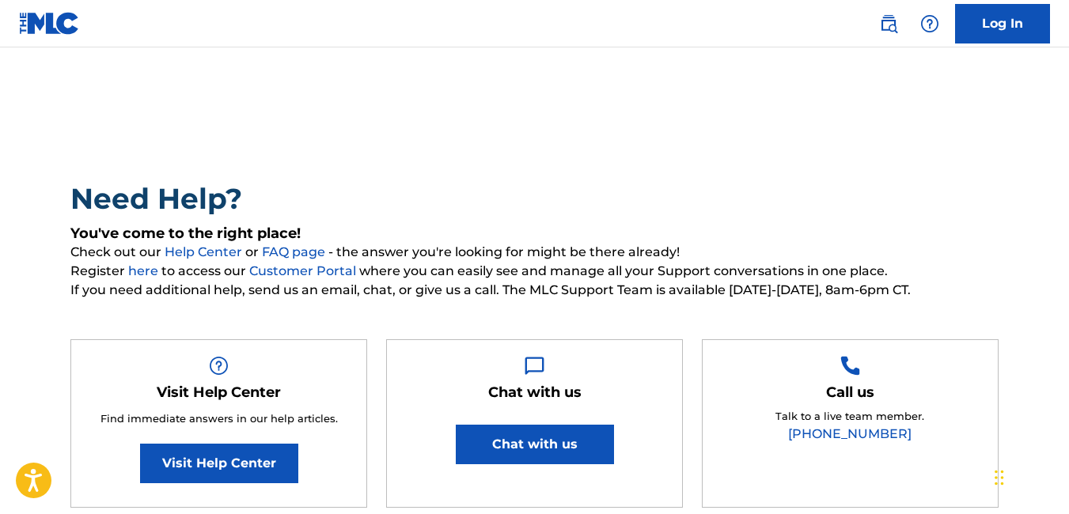
scroll to position [0, 0]
